Goal: Transaction & Acquisition: Subscribe to service/newsletter

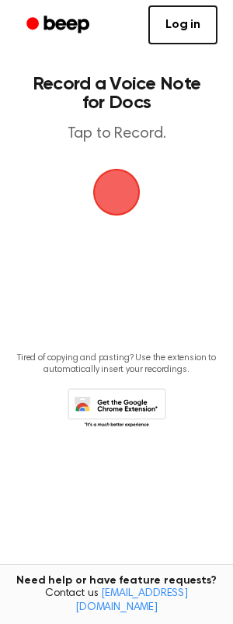
click at [121, 198] on span "button" at bounding box center [117, 192] width 44 height 44
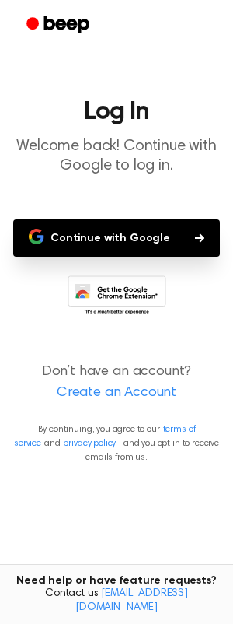
click at [152, 236] on button "Continue with Google" at bounding box center [116, 237] width 207 height 37
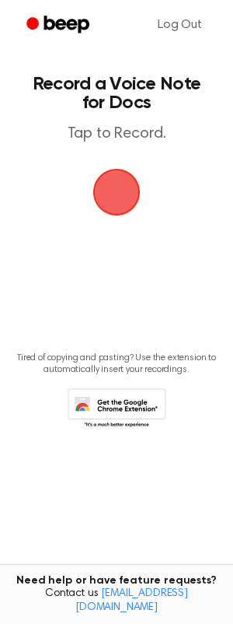
click at [124, 200] on span "button" at bounding box center [117, 192] width 44 height 44
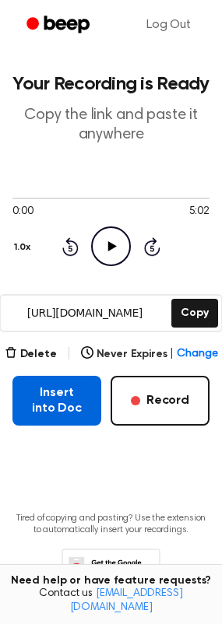
click at [41, 403] on button "Insert into Doc" at bounding box center [56, 401] width 89 height 50
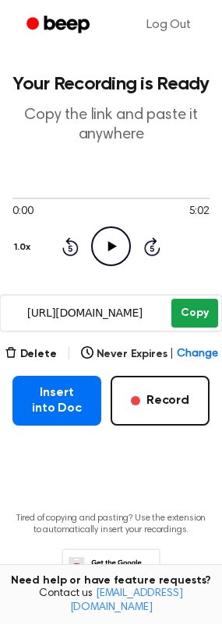
click at [196, 310] on button "Copy" at bounding box center [194, 313] width 46 height 29
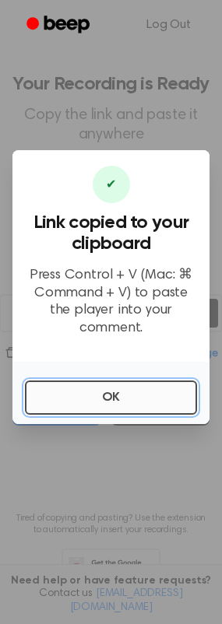
click at [93, 388] on button "OK" at bounding box center [111, 397] width 172 height 34
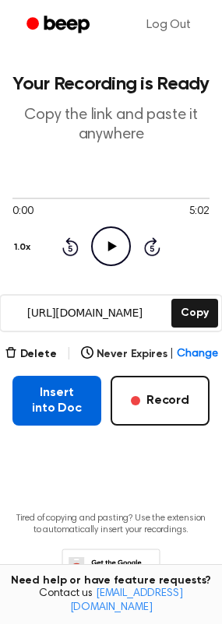
click at [67, 401] on button "Insert into Doc" at bounding box center [56, 401] width 89 height 50
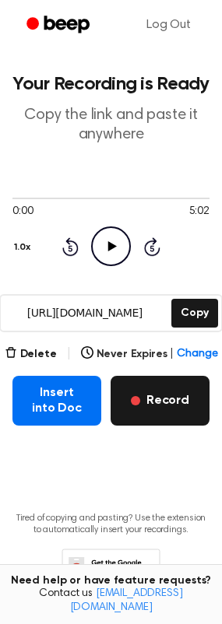
click at [169, 408] on button "Record" at bounding box center [159, 401] width 99 height 50
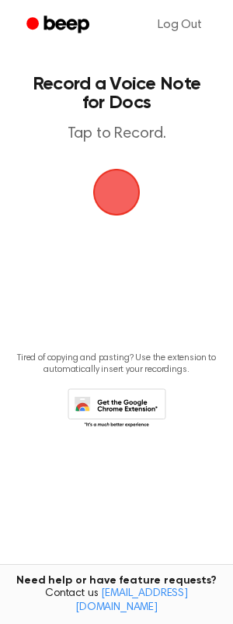
click at [117, 191] on span "button" at bounding box center [117, 192] width 44 height 44
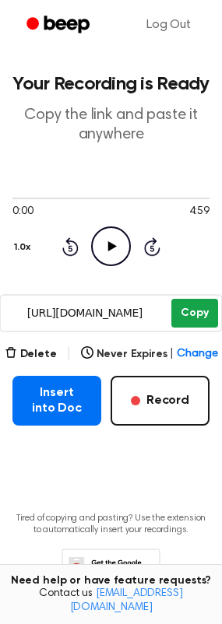
click at [201, 309] on button "Copy" at bounding box center [194, 313] width 46 height 29
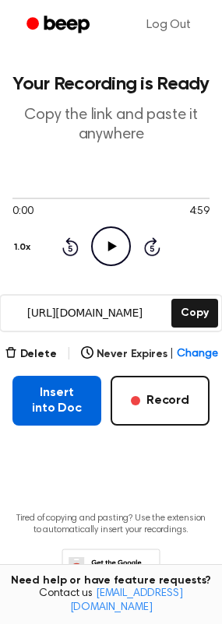
click at [75, 408] on button "Insert into Doc" at bounding box center [56, 401] width 89 height 50
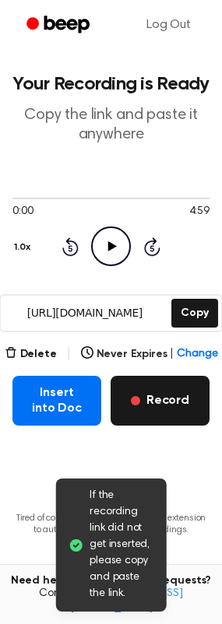
click at [159, 395] on button "Record" at bounding box center [159, 401] width 99 height 50
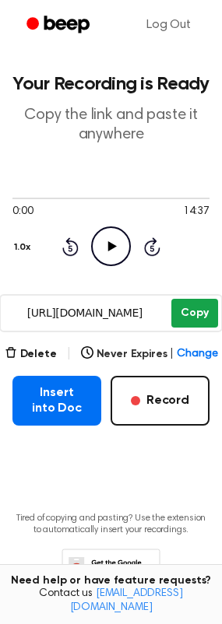
click at [192, 311] on button "Copy" at bounding box center [194, 313] width 46 height 29
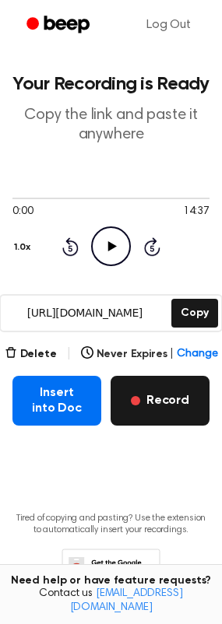
click at [187, 411] on button "Record" at bounding box center [159, 401] width 99 height 50
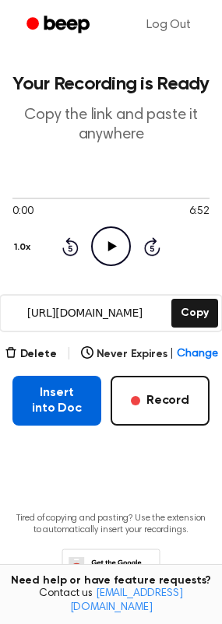
click at [49, 407] on button "Insert into Doc" at bounding box center [56, 401] width 89 height 50
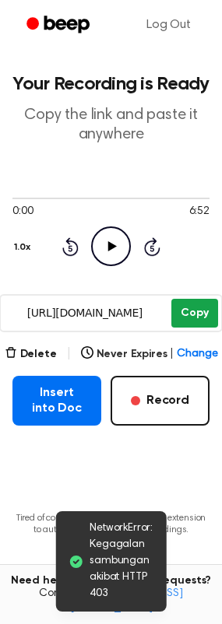
click at [196, 318] on button "Copy" at bounding box center [194, 313] width 46 height 29
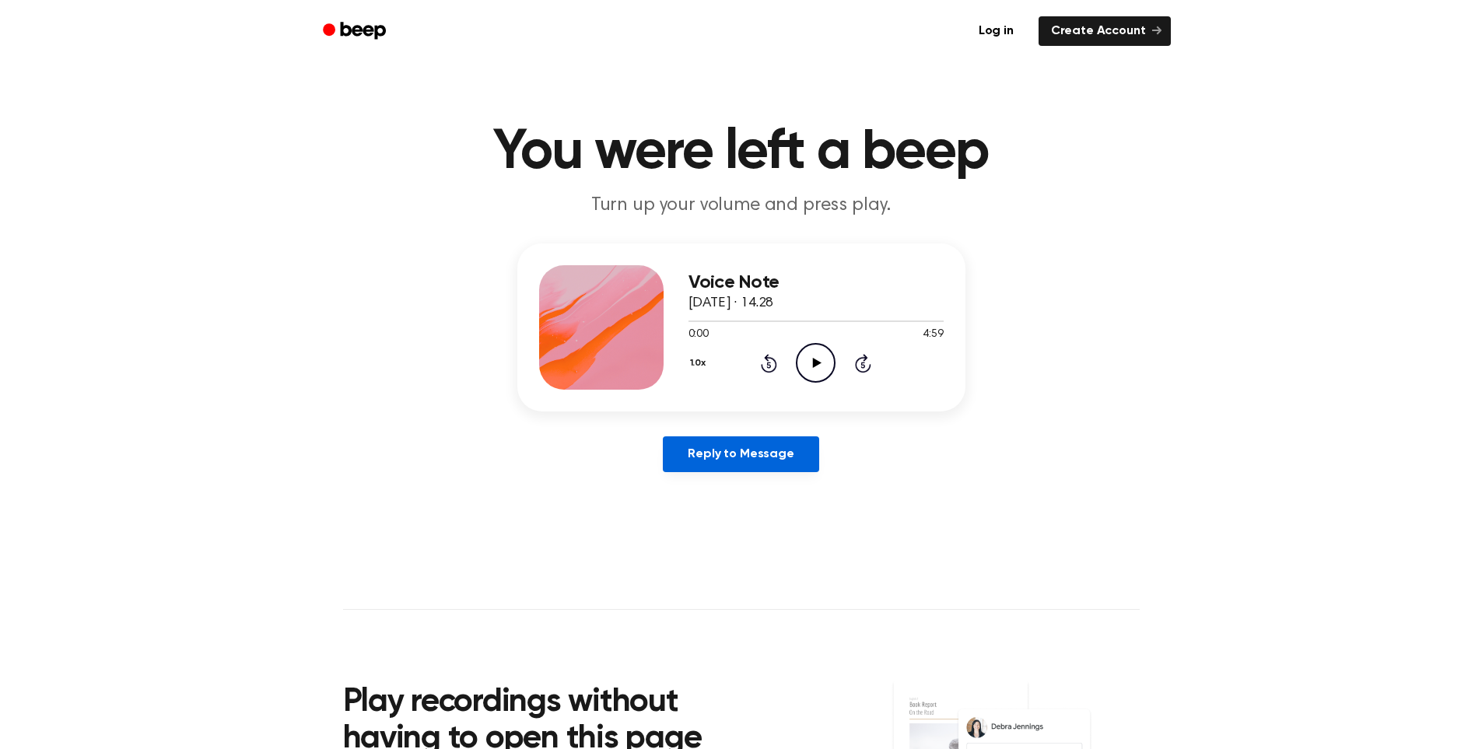
click at [750, 453] on link "Reply to Message" at bounding box center [741, 454] width 156 height 36
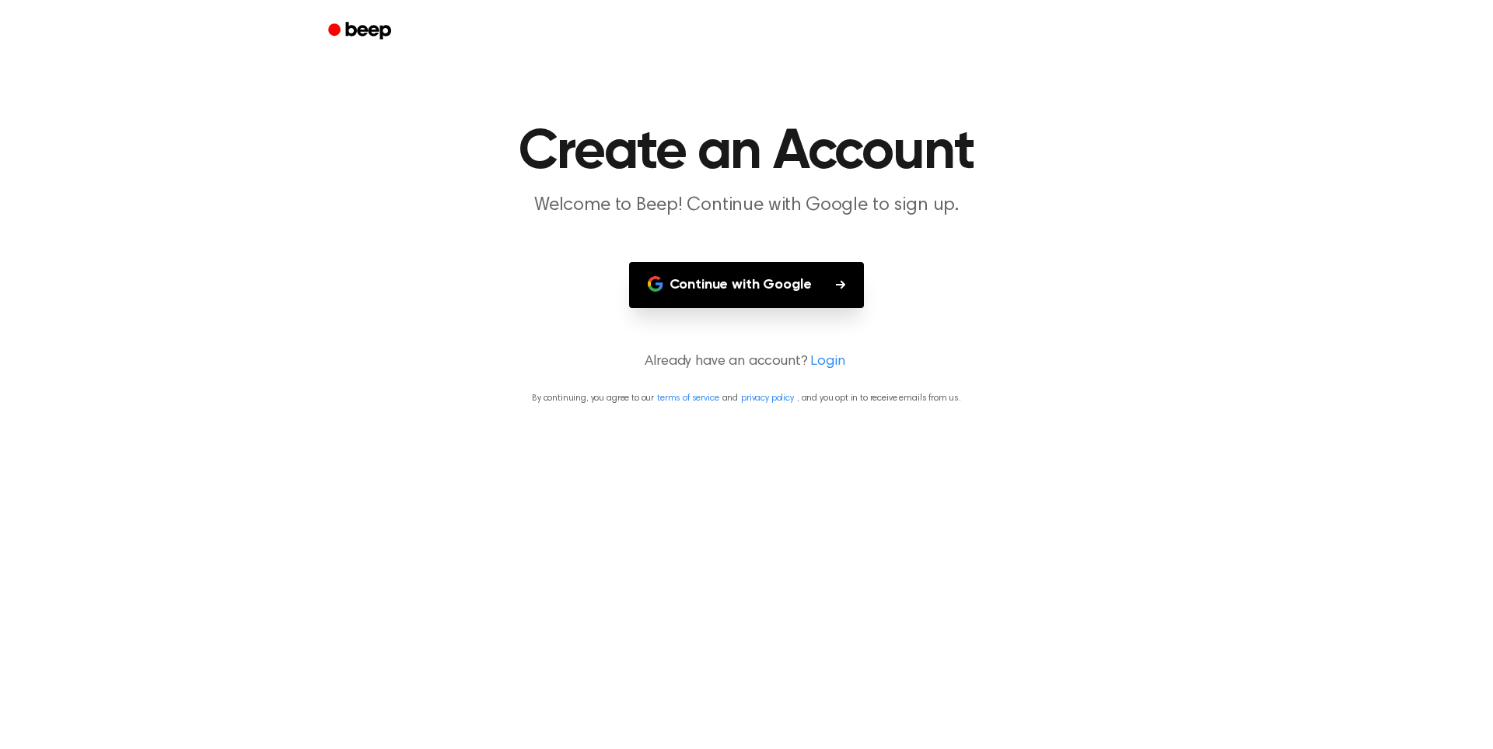
click at [722, 296] on button "Continue with Google" at bounding box center [747, 285] width 236 height 46
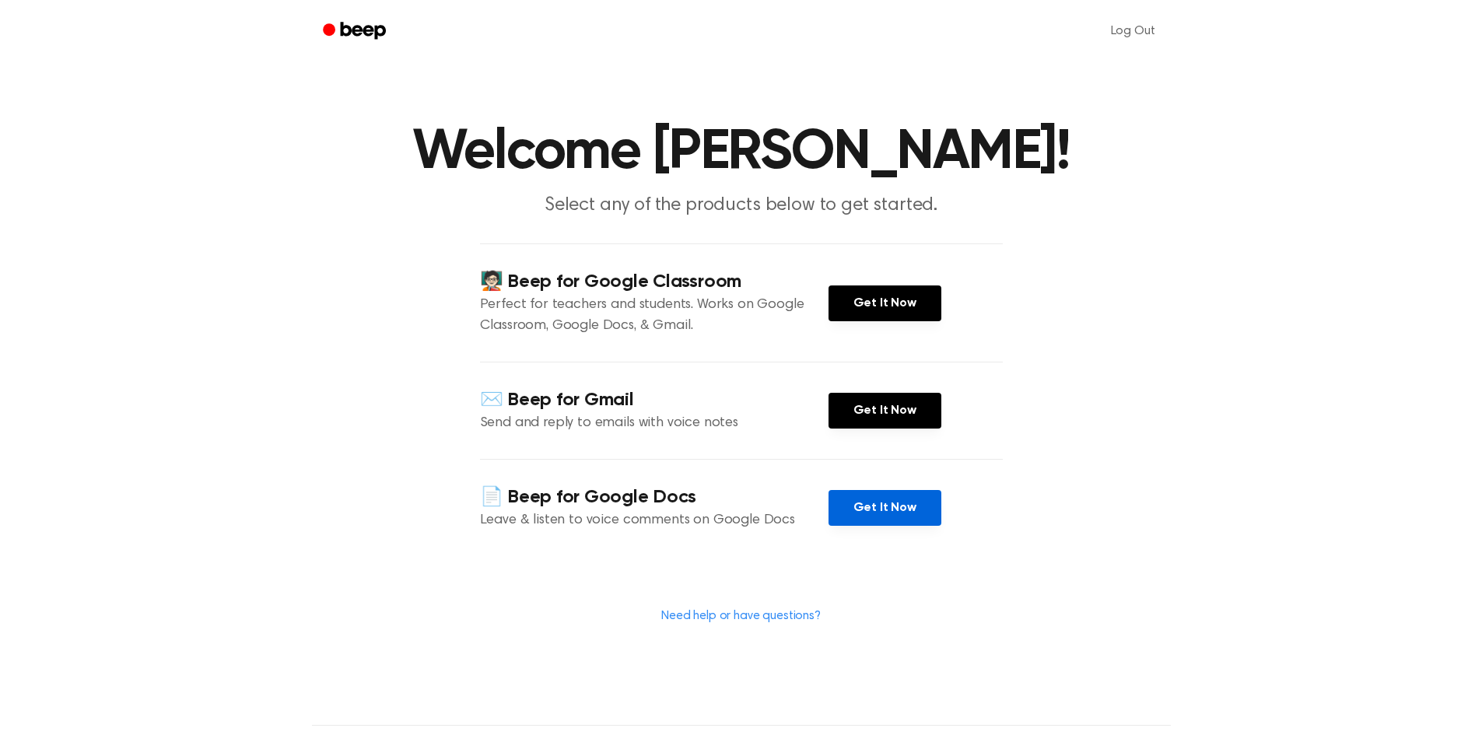
click at [887, 514] on link "Get It Now" at bounding box center [884, 508] width 113 height 36
